Goal: Information Seeking & Learning: Learn about a topic

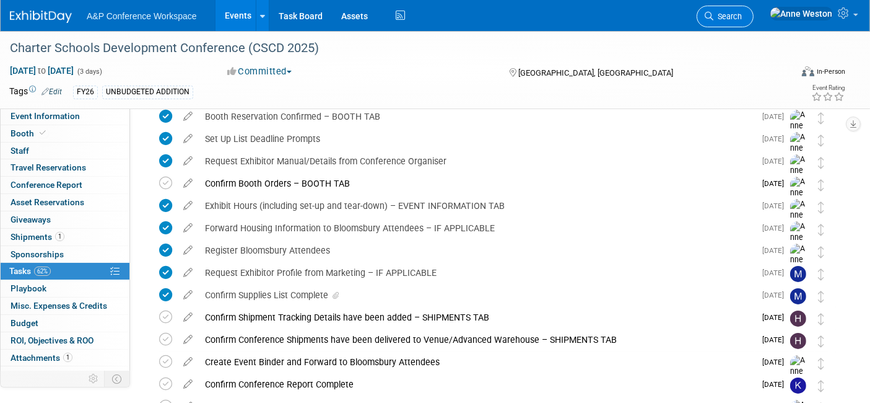
drag, startPoint x: 0, startPoint y: 0, endPoint x: 772, endPoint y: 17, distance: 771.8
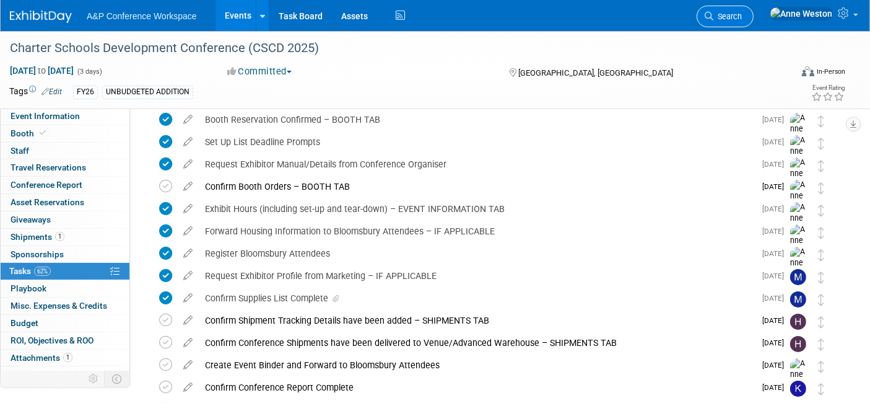
click at [742, 17] on span "Search" at bounding box center [727, 16] width 28 height 9
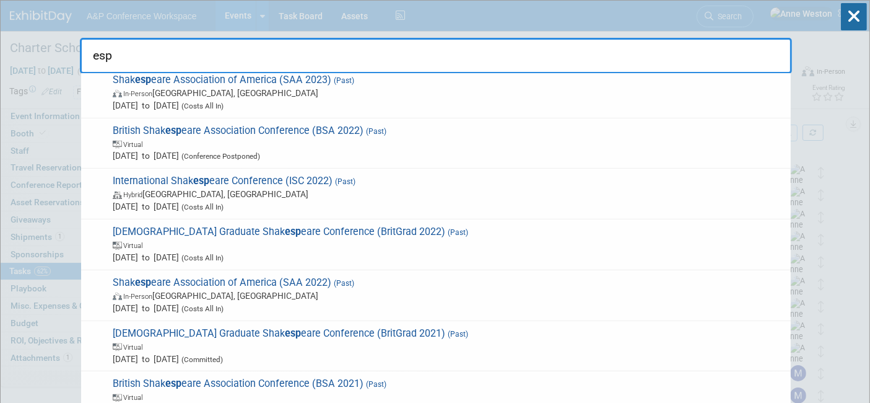
scroll to position [481, 0]
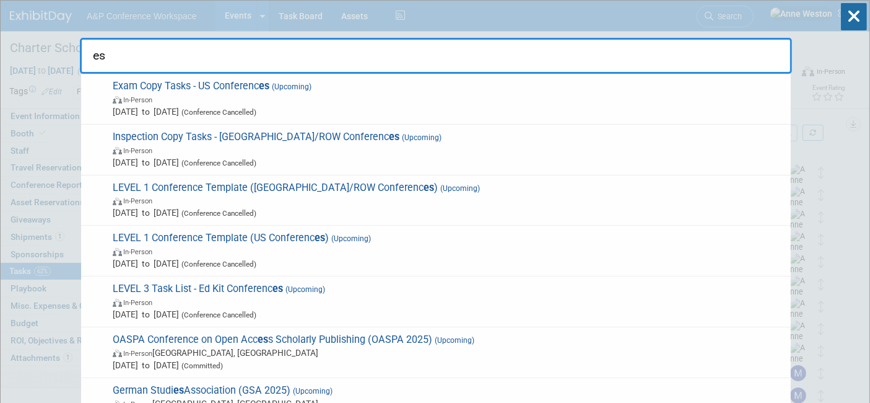
type input "e"
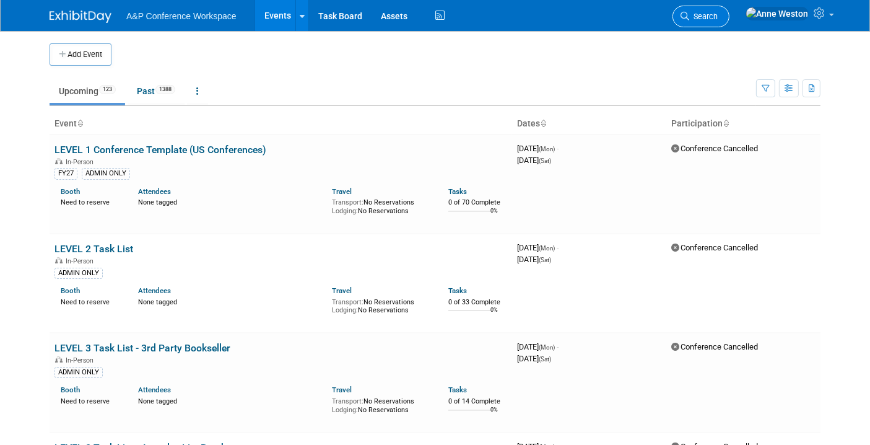
click at [718, 13] on span "Search" at bounding box center [703, 16] width 28 height 9
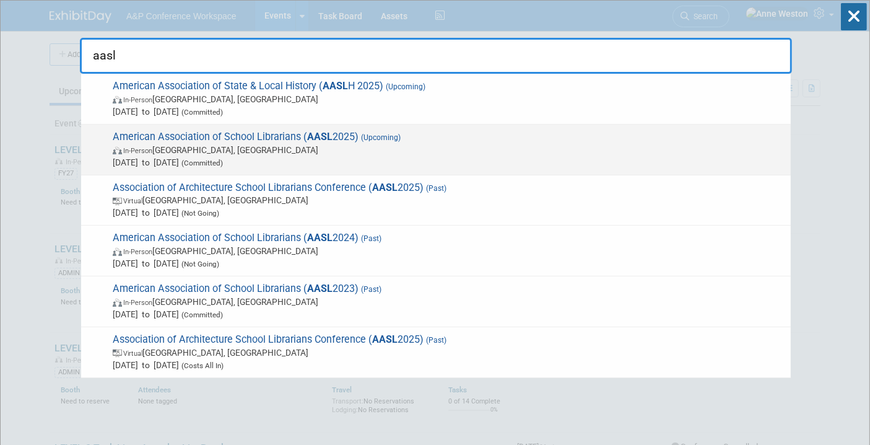
type input "aasl"
click at [165, 134] on span "American Association of School Librarians ( AASL 2025) (Upcoming) In-Person St.…" at bounding box center [447, 150] width 676 height 38
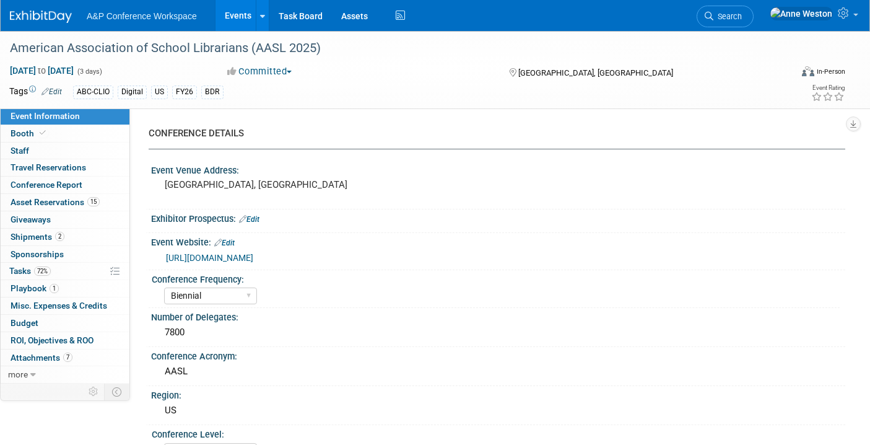
select select "Biennial"
select select "Level 1"
select select "In-Person Booth"
select select "Schools"
select select "Bloomsbury Digital Resources"
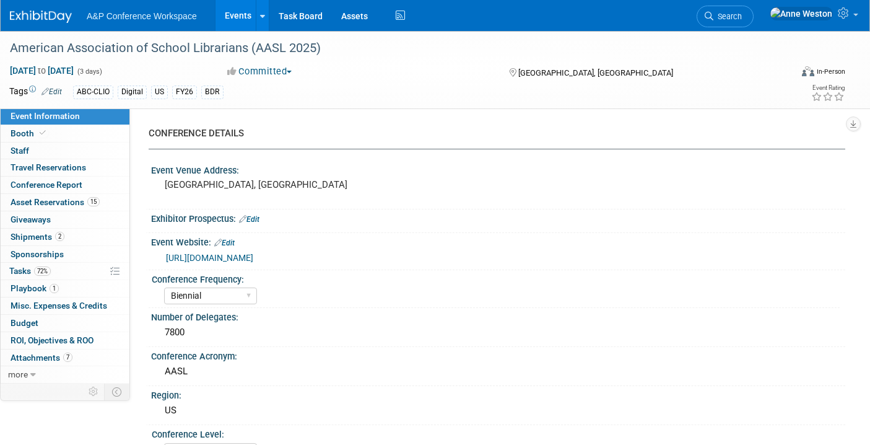
select select "[PERSON_NAME]"
select select "BDR Product Awareness and Trial Generation​"
click at [50, 235] on span "Shipments 2" at bounding box center [38, 237] width 54 height 10
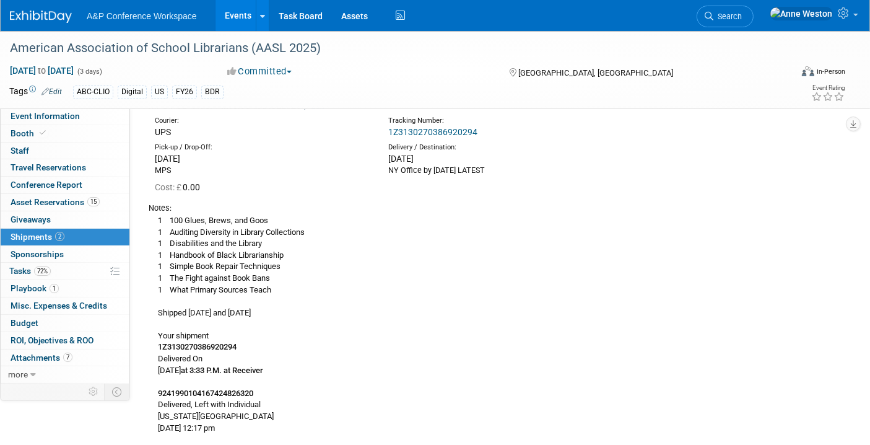
scroll to position [137, 0]
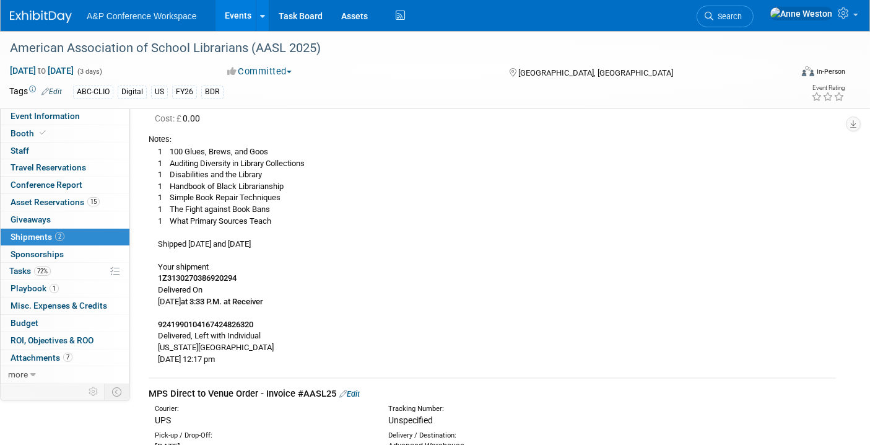
drag, startPoint x: 171, startPoint y: 149, endPoint x: 276, endPoint y: 235, distance: 136.0
click at [276, 235] on div "1 100 Glues, Brews, and Goos 1 Auditing Diversity in Library Collections 1 Disa…" at bounding box center [492, 255] width 687 height 220
click at [276, 217] on div "1 100 Glues, Brews, and Goos 1 Auditing Diversity in Library Collections 1 Disa…" at bounding box center [492, 255] width 687 height 220
drag, startPoint x: 273, startPoint y: 219, endPoint x: 152, endPoint y: 151, distance: 138.6
click at [152, 151] on div "1 100 Glues, Brews, and Goos 1 Auditing Diversity in Library Collections 1 Disa…" at bounding box center [492, 255] width 687 height 220
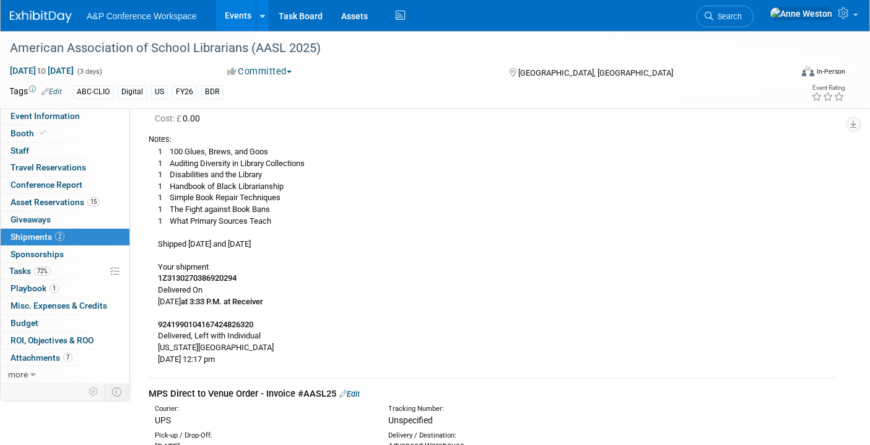
click at [308, 357] on div "1 100 Glues, Brews, and Goos 1 Auditing Diversity in Library Collections 1 Disa…" at bounding box center [492, 255] width 687 height 220
click at [212, 277] on b "1Z3130270386920294" at bounding box center [197, 277] width 79 height 9
drag, startPoint x: 212, startPoint y: 277, endPoint x: 297, endPoint y: 267, distance: 85.4
click at [297, 267] on div "1 100 Glues, Brews, and Goos 1 Auditing Diversity in Library Collections 1 Disa…" at bounding box center [492, 255] width 687 height 220
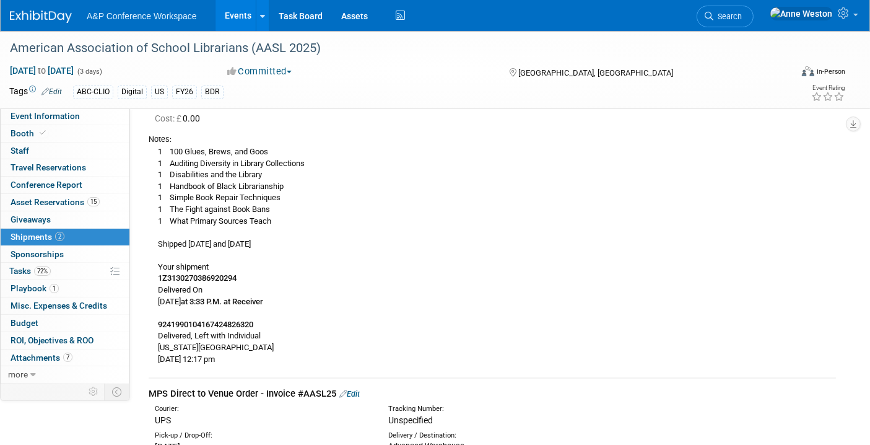
click at [233, 273] on b "1Z3130270386920294" at bounding box center [197, 277] width 79 height 9
click at [233, 276] on b "1Z3130270386920294" at bounding box center [197, 277] width 79 height 9
copy b "1Z3130270386920294"
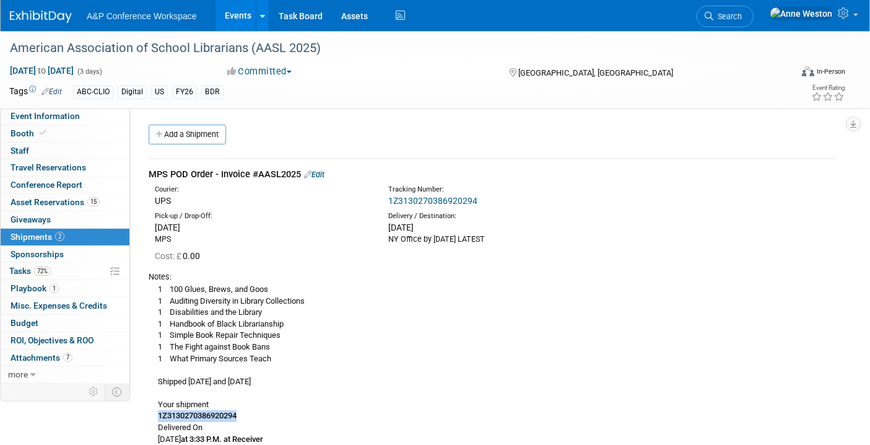
click at [432, 198] on link "1Z3130270386920294" at bounding box center [432, 201] width 89 height 10
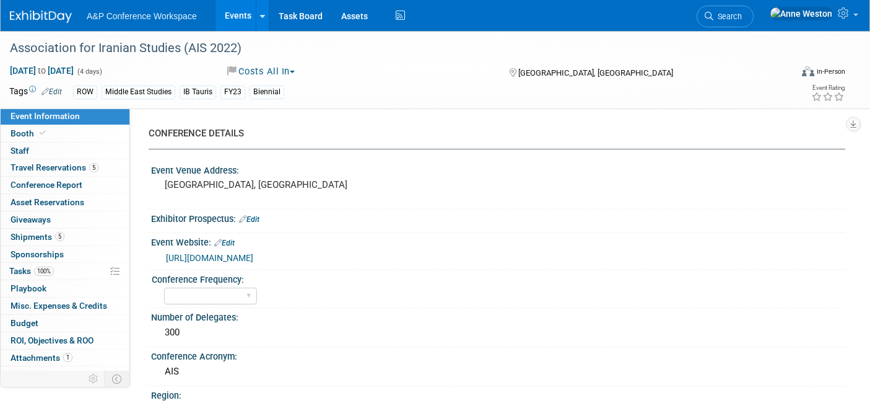
select select "Ed Kit"
click at [713, 14] on icon at bounding box center [709, 16] width 9 height 9
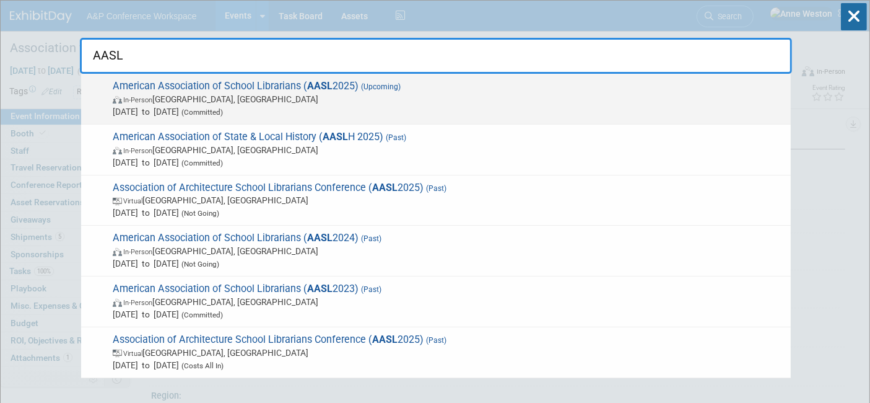
type input "AASL"
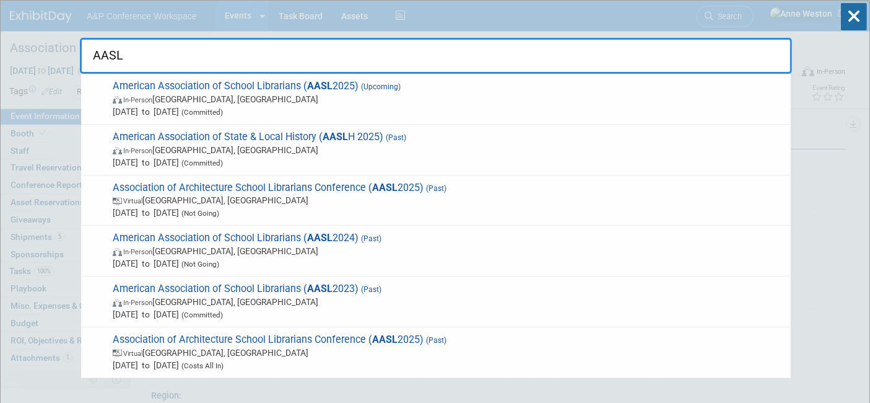
click at [127, 99] on span "In-Person" at bounding box center [137, 100] width 29 height 8
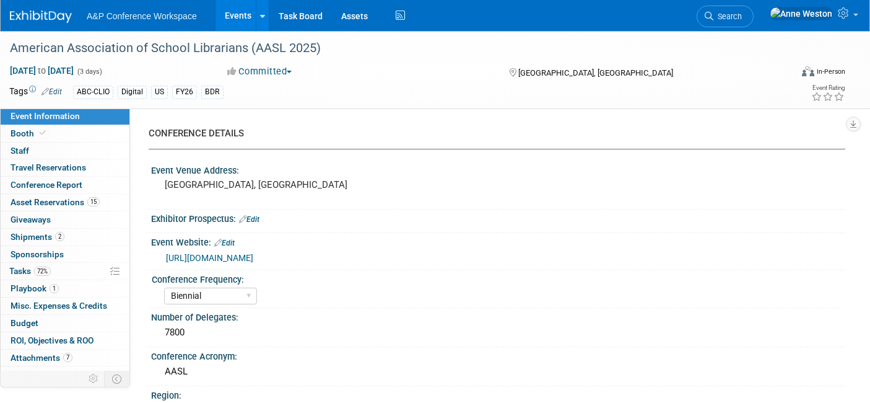
select select "Biennial"
select select "Level 1"
select select "In-Person Booth"
select select "Schools"
select select "Bloomsbury Digital Resources"
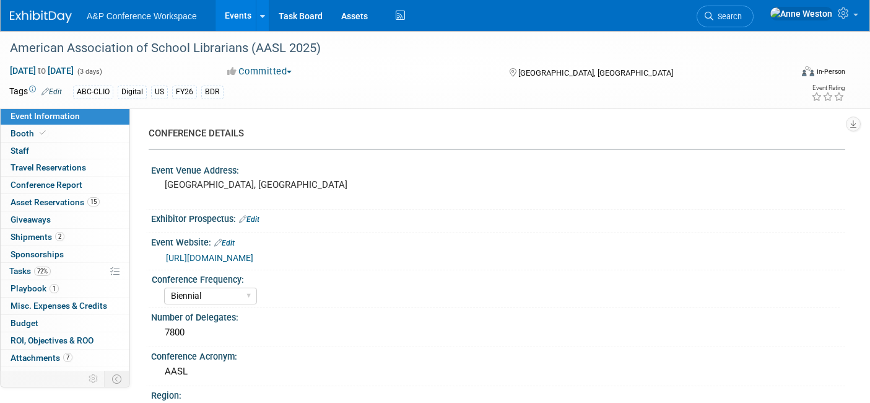
select select "[PERSON_NAME]"
select select "BDR Product Awareness and Trial Generation​"
click at [30, 135] on span "Booth" at bounding box center [30, 133] width 38 height 10
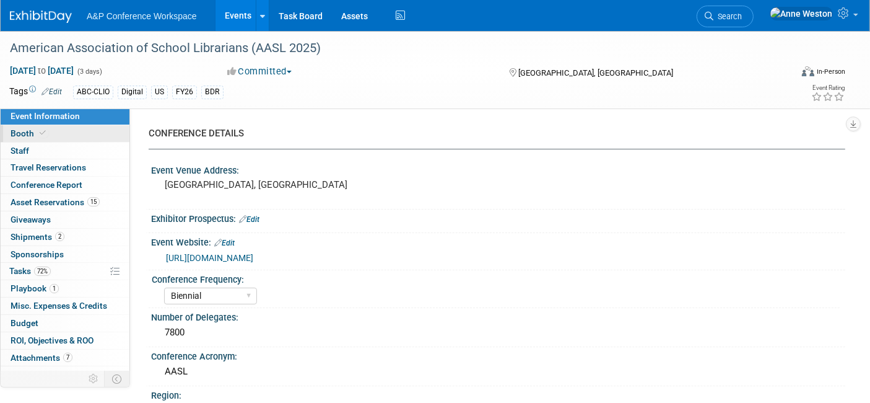
select select "CLDC - Digital/BDR"
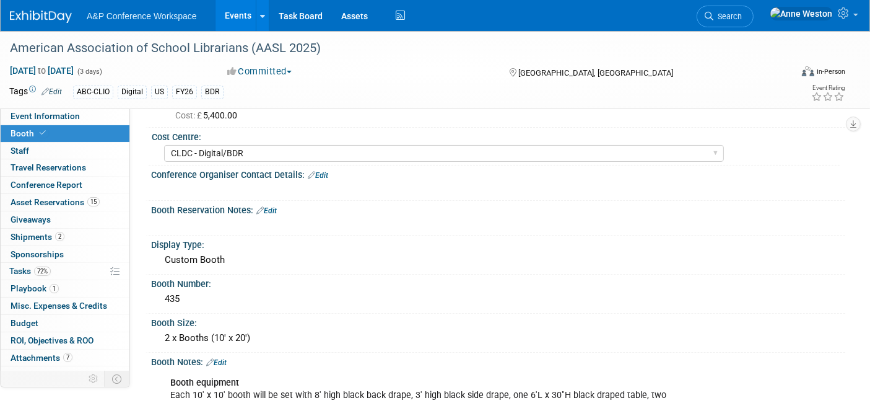
scroll to position [137, 0]
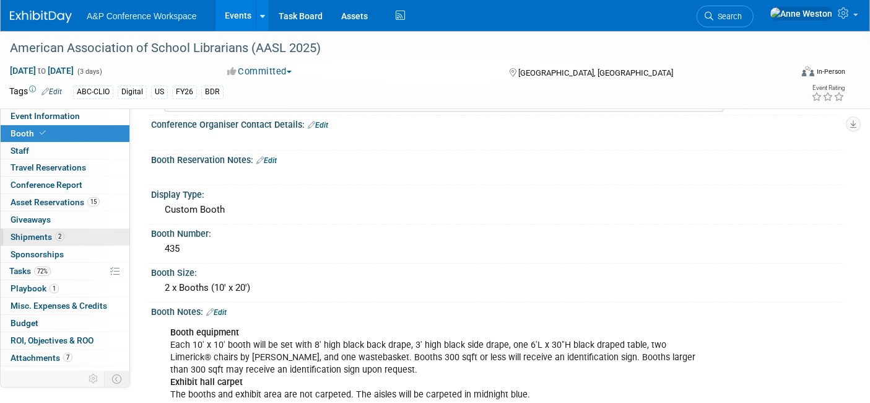
click at [33, 232] on span "Shipments 2" at bounding box center [38, 237] width 54 height 10
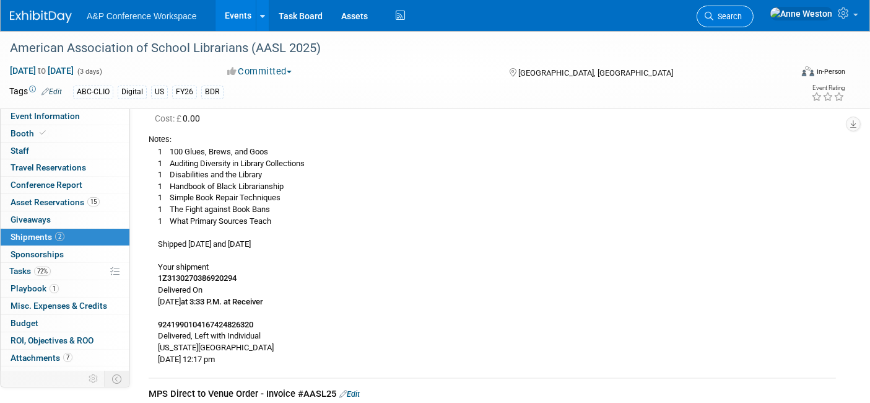
click at [742, 17] on span "Search" at bounding box center [727, 16] width 28 height 9
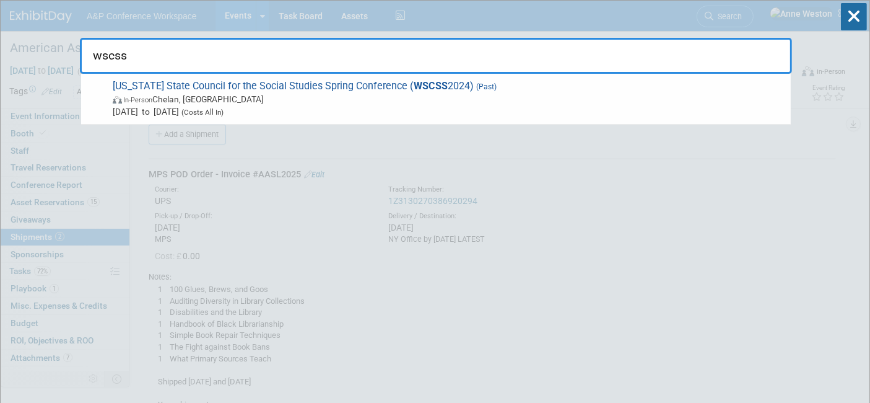
type input "wscss"
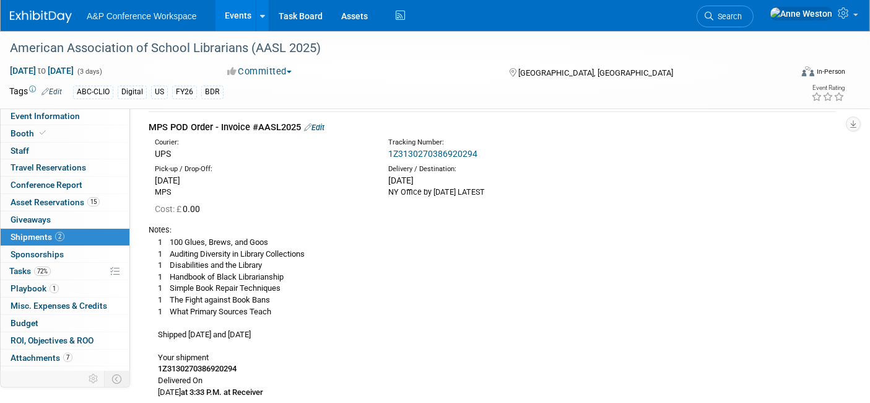
scroll to position [69, 0]
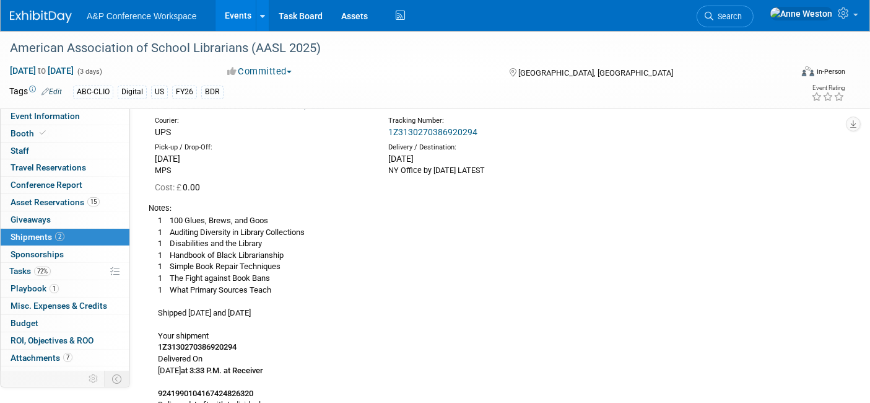
click at [33, 9] on link at bounding box center [48, 11] width 77 height 10
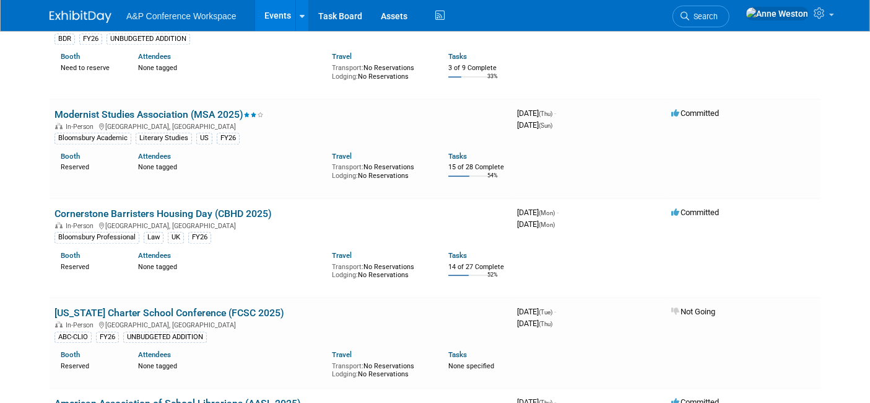
scroll to position [3371, 0]
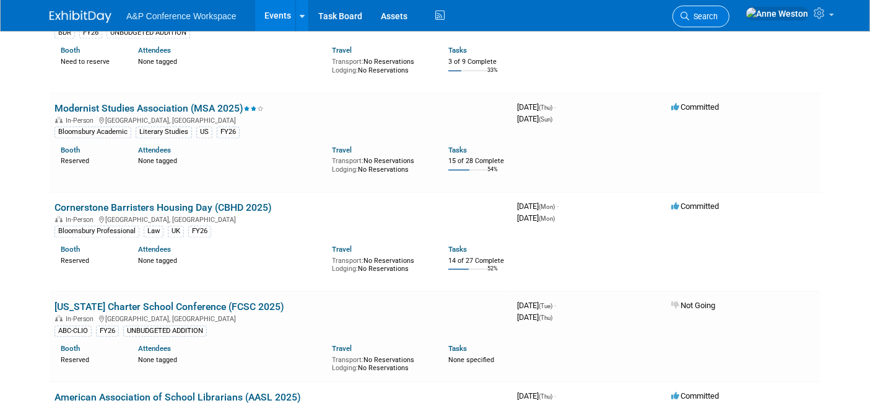
click at [718, 14] on span "Search" at bounding box center [703, 16] width 28 height 9
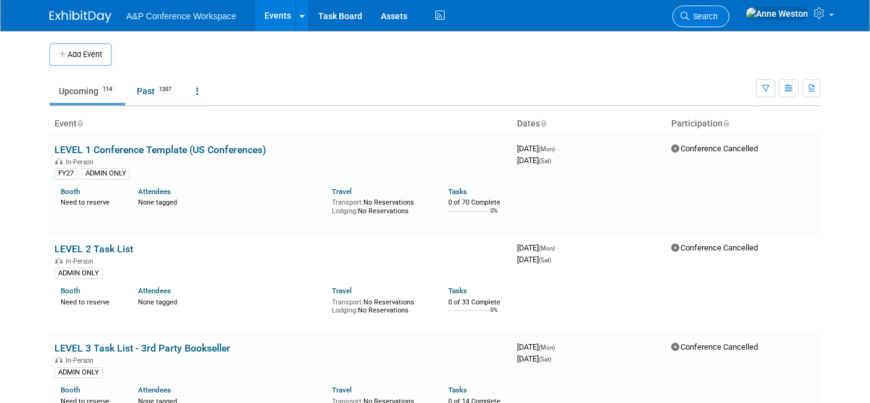
click at [689, 18] on icon at bounding box center [685, 16] width 9 height 9
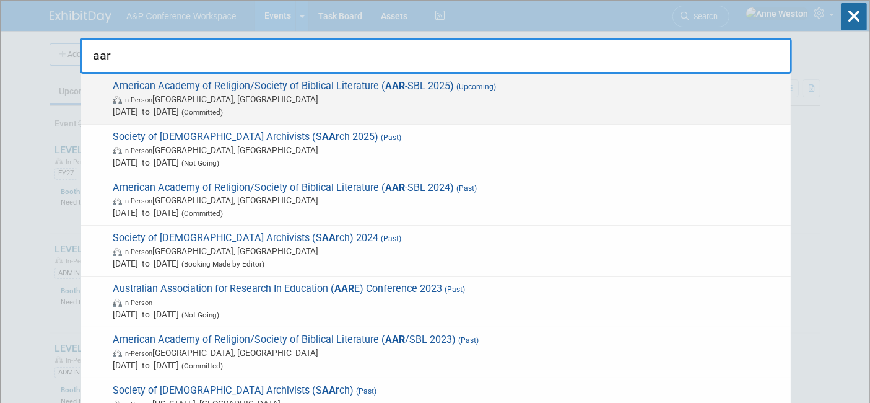
type input "aar"
click at [154, 85] on span "American Academy of Religion/Society of Biblical Literature ( AAR -SBL 2025) (U…" at bounding box center [447, 99] width 676 height 38
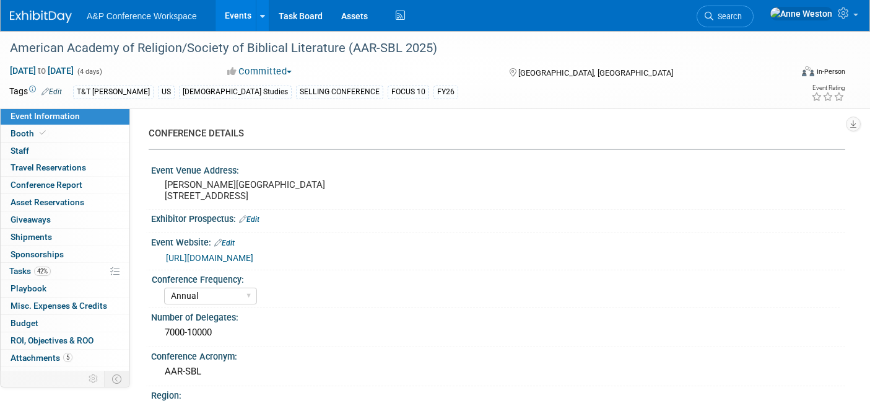
select select "Annual"
select select "Level 1"
select select "In-Person Booth"
select select "[DEMOGRAPHIC_DATA] Studies"
select select "T&T [PERSON_NAME]"
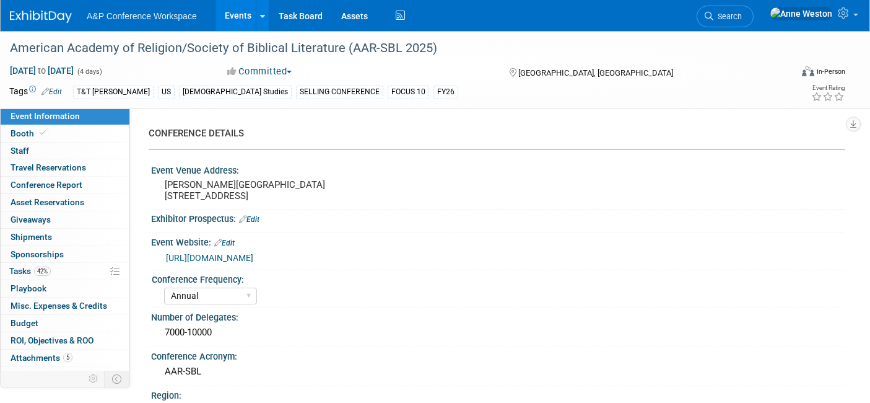
select select "[PERSON_NAME]"
select select "Networking/Commissioning"
click at [53, 271] on link "42% Tasks 42%" at bounding box center [65, 271] width 129 height 17
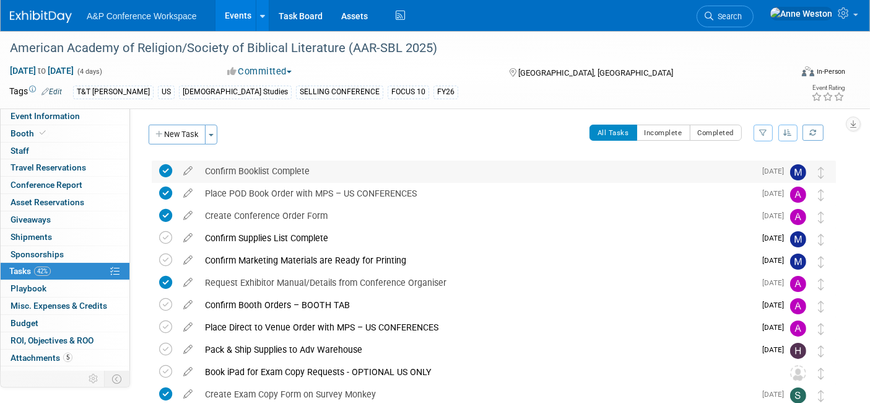
click at [266, 172] on div "Confirm Booklist Complete" at bounding box center [477, 170] width 556 height 21
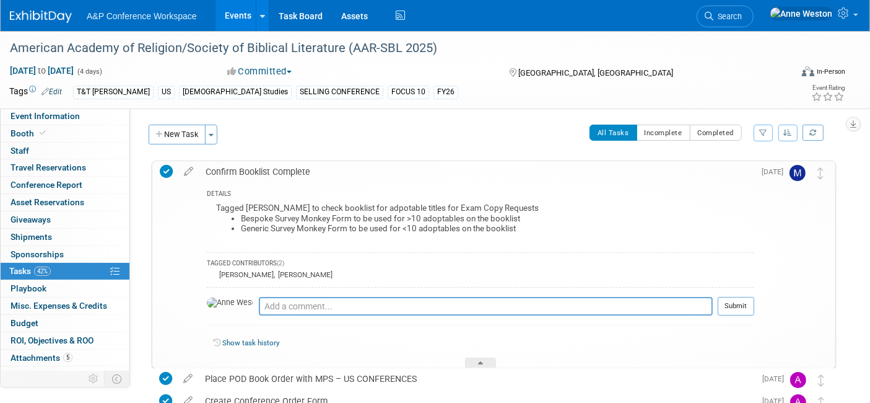
click at [262, 172] on div "Confirm Booklist Complete" at bounding box center [476, 171] width 555 height 21
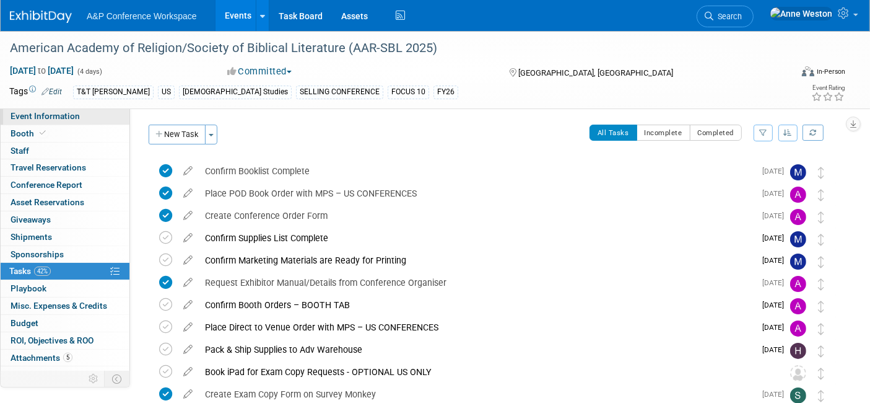
click at [54, 114] on span "Event Information" at bounding box center [45, 116] width 69 height 10
select select "Annual"
select select "Level 1"
select select "In-Person Booth"
select select "[DEMOGRAPHIC_DATA] Studies"
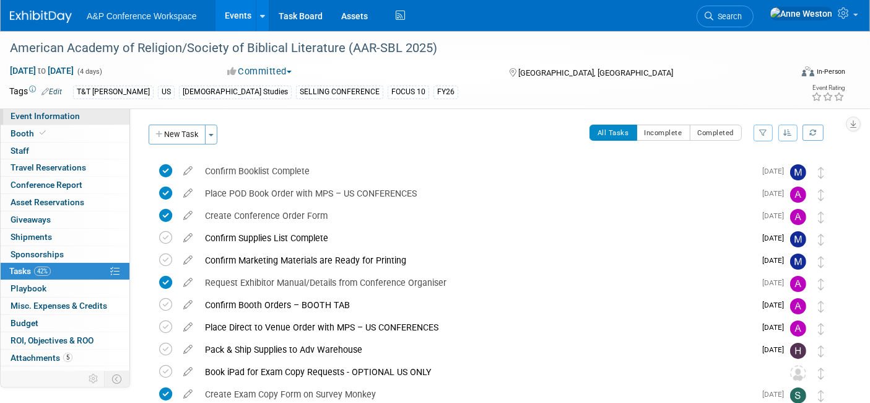
select select "T&T [PERSON_NAME]"
select select "[PERSON_NAME]"
select select "Networking/Commissioning"
